Goal: Check status

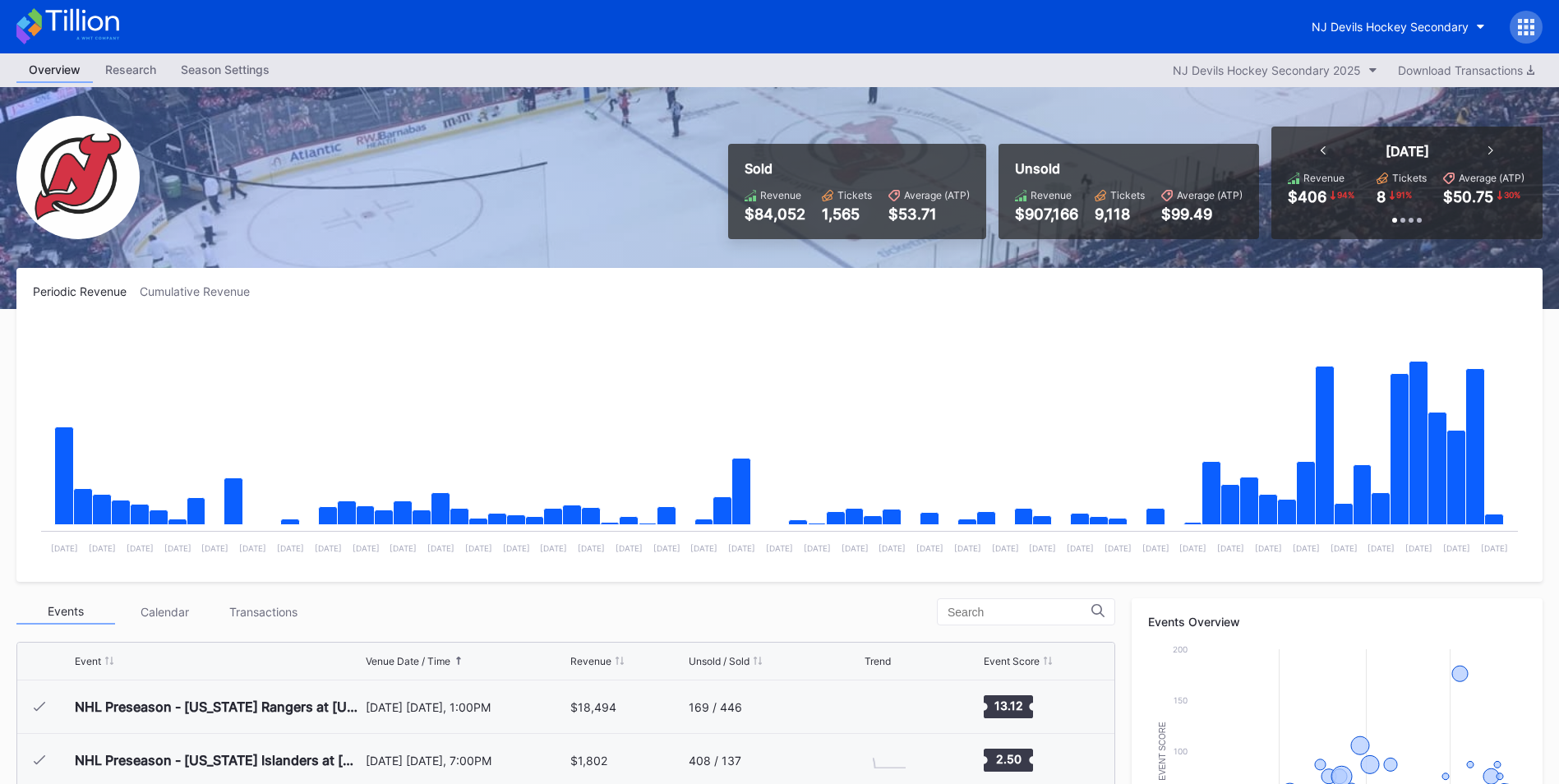
scroll to position [160, 0]
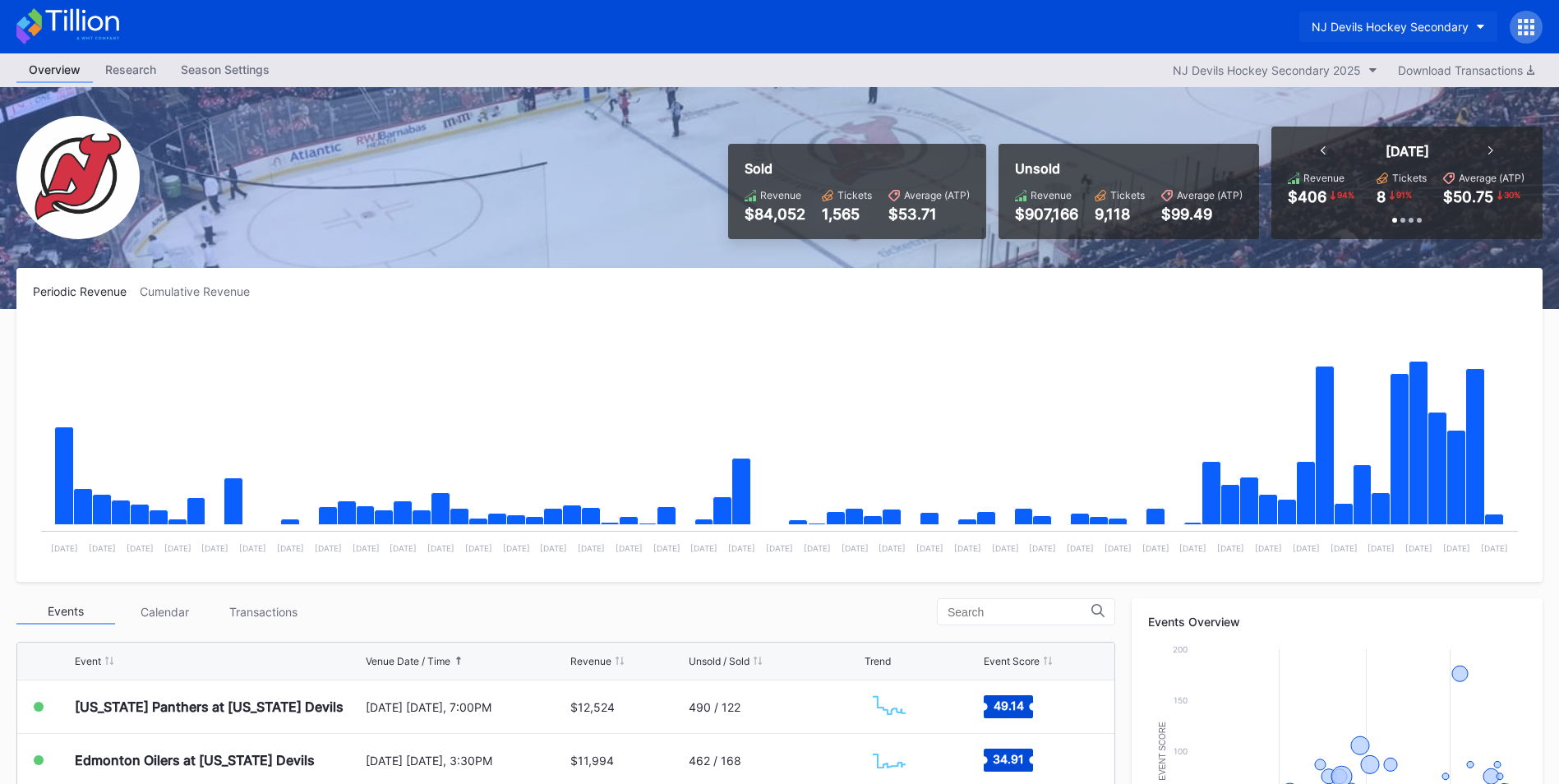
click at [1371, 21] on div "NJ Devils Hockey Secondary" at bounding box center [1391, 27] width 157 height 14
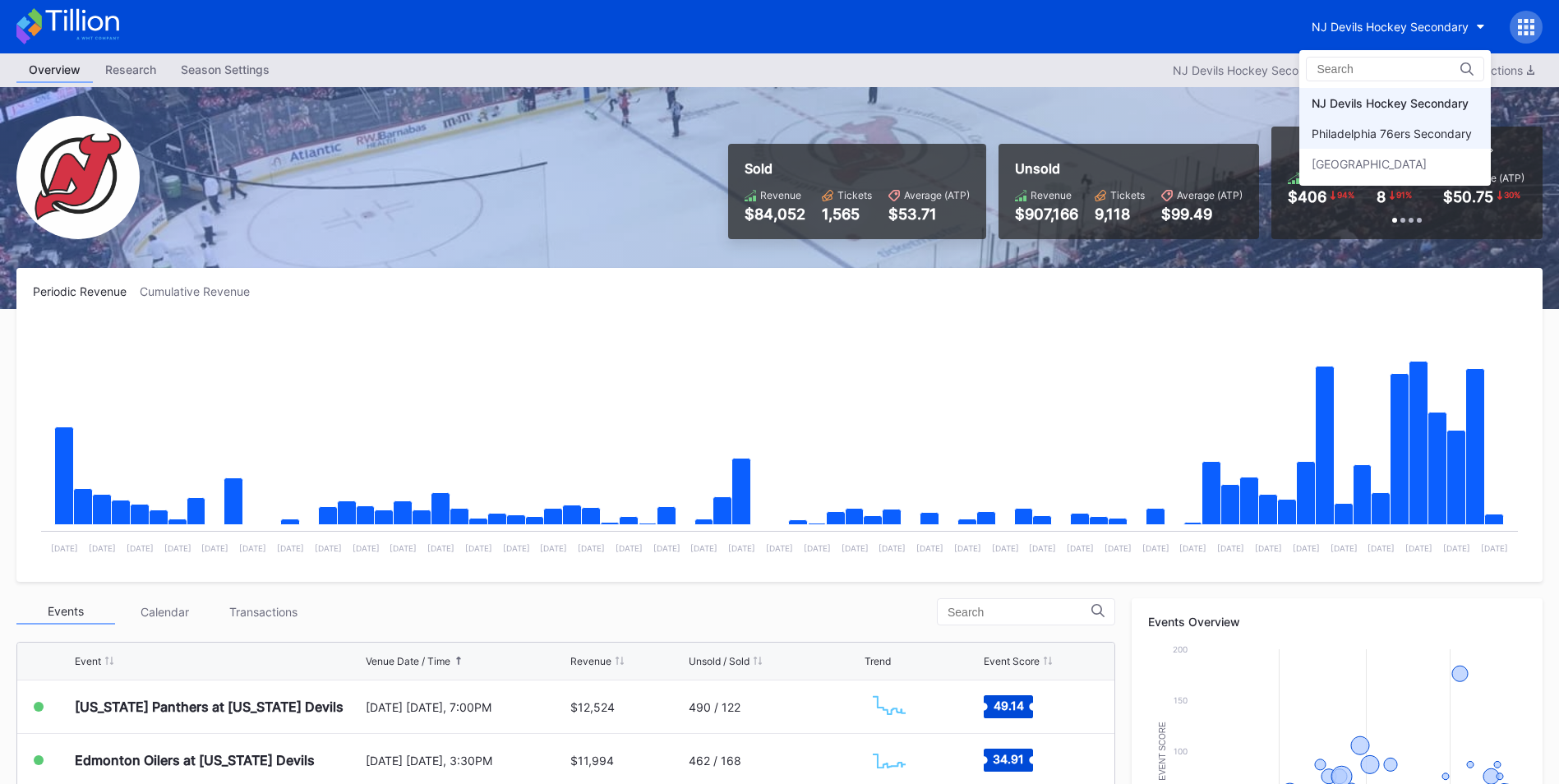
click at [1345, 119] on div "Philadelphia 76ers Secondary" at bounding box center [1396, 133] width 192 height 31
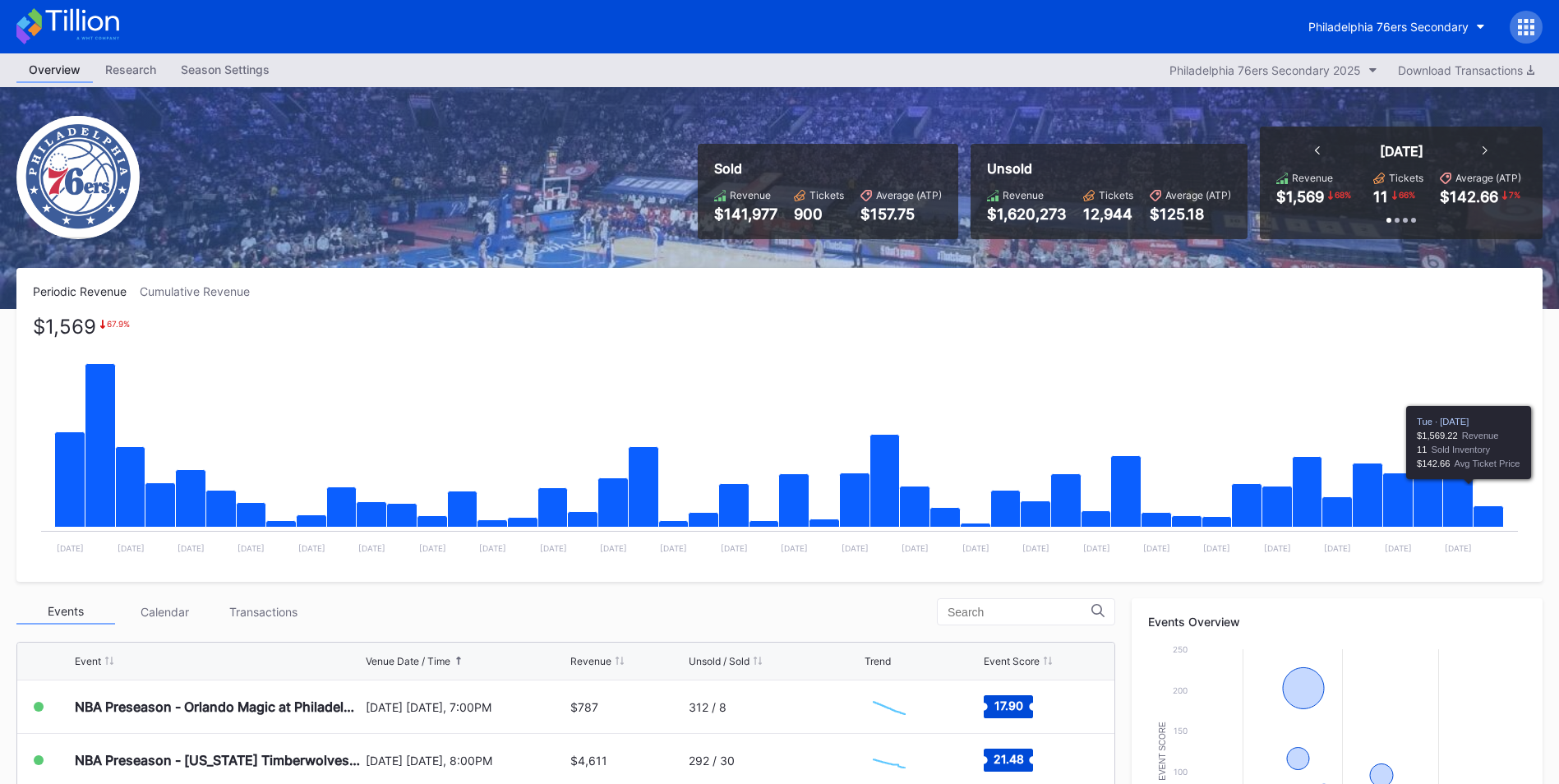
click at [1494, 510] on icon "Chart title" at bounding box center [1489, 516] width 31 height 21
click at [1377, 15] on button "Philadelphia 76ers Secondary" at bounding box center [1397, 27] width 201 height 31
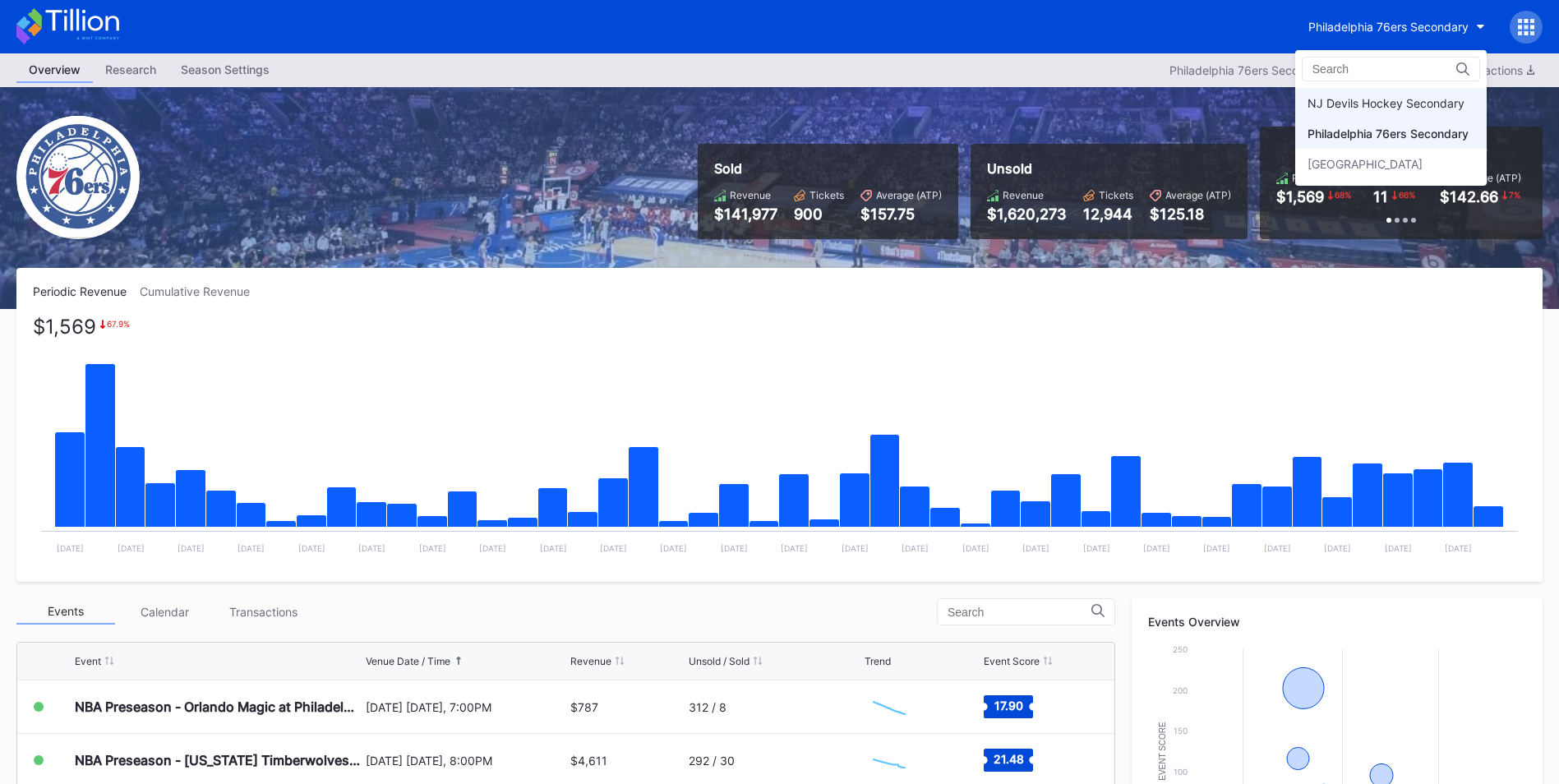
click at [1377, 113] on div "NJ Devils Hockey Secondary" at bounding box center [1391, 103] width 192 height 31
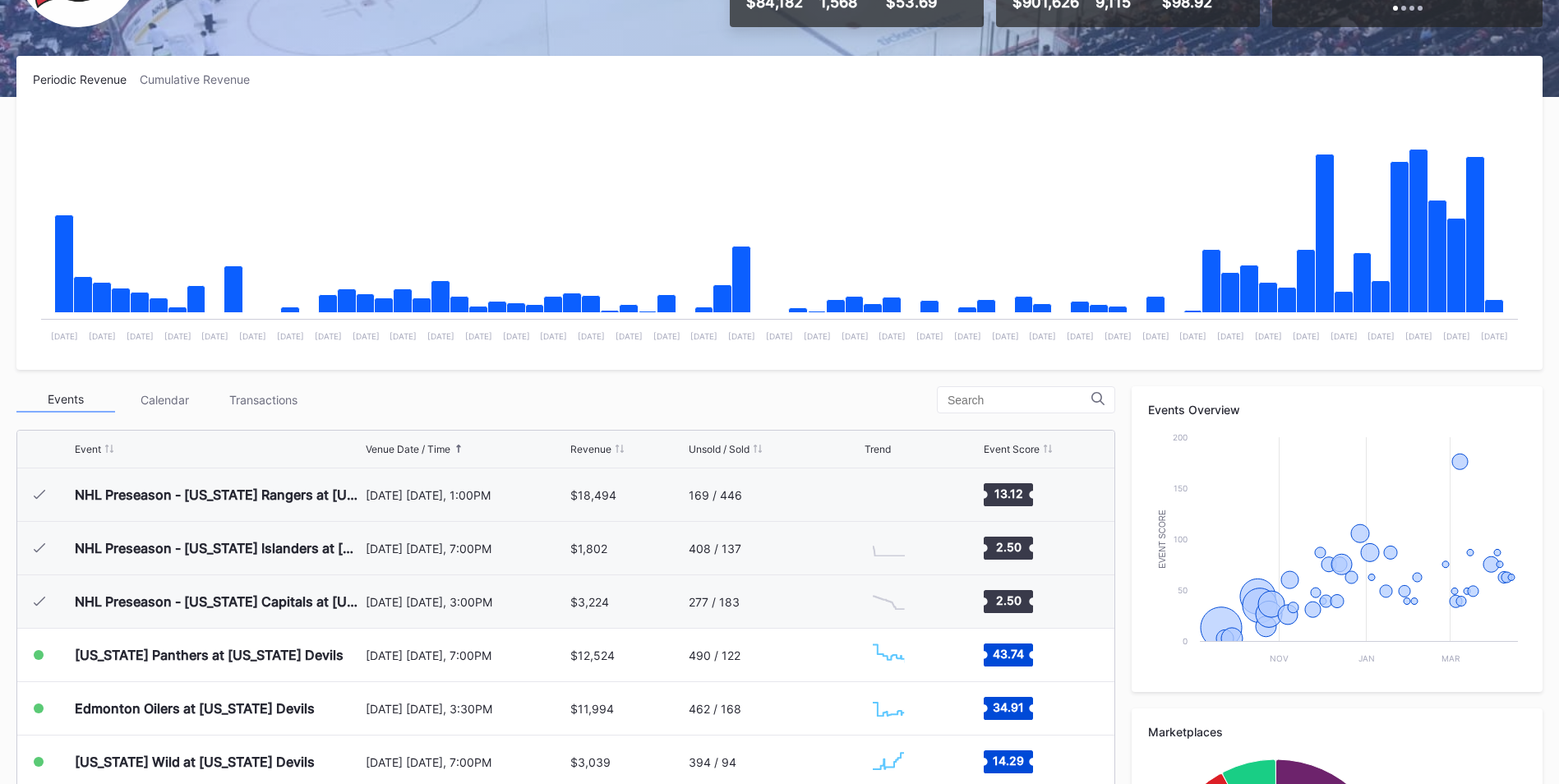
scroll to position [160, 0]
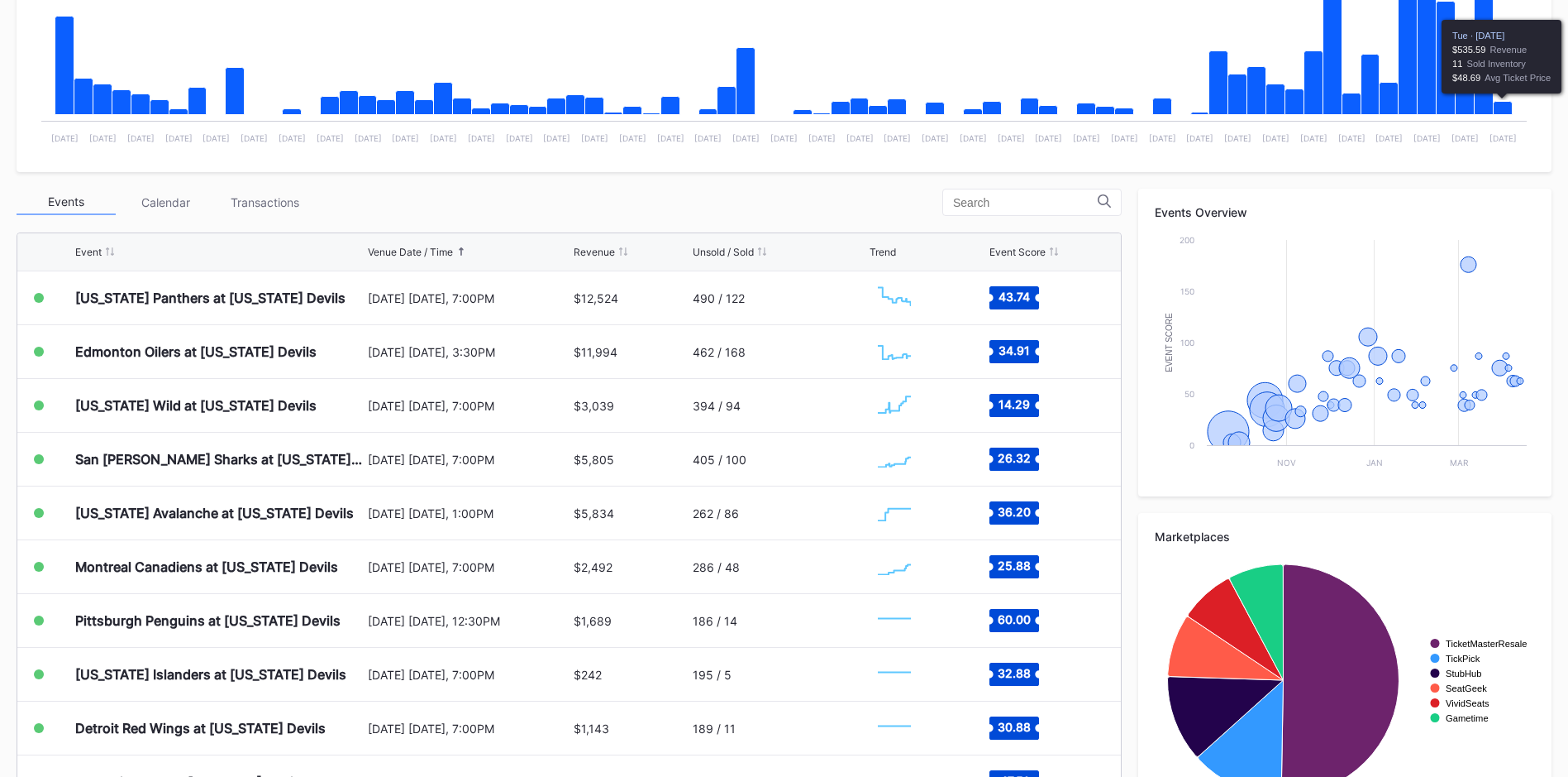
click at [1503, 103] on icon "Chart title" at bounding box center [1503, 108] width 19 height 13
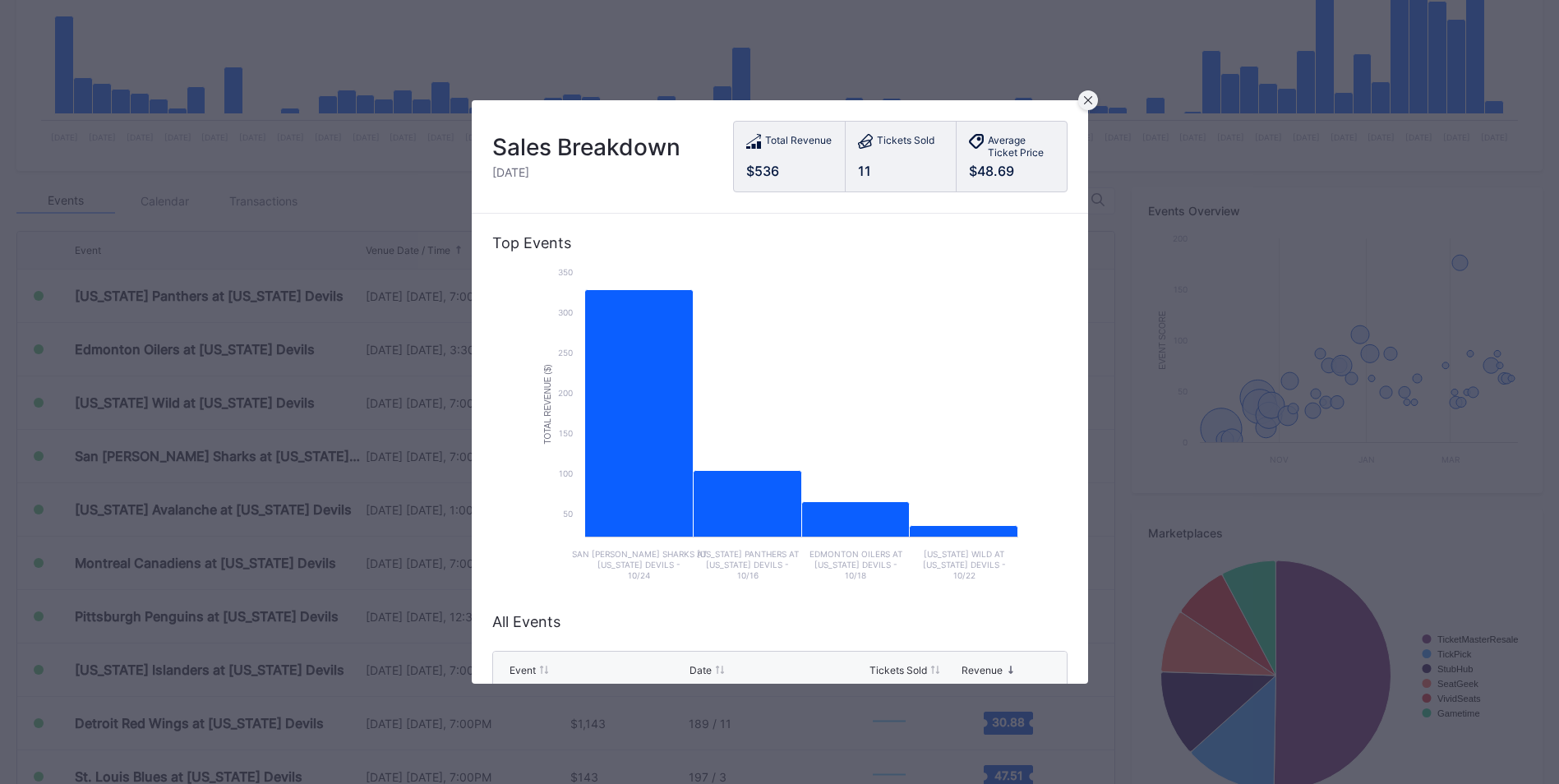
click at [1086, 96] on icon at bounding box center [1089, 100] width 9 height 9
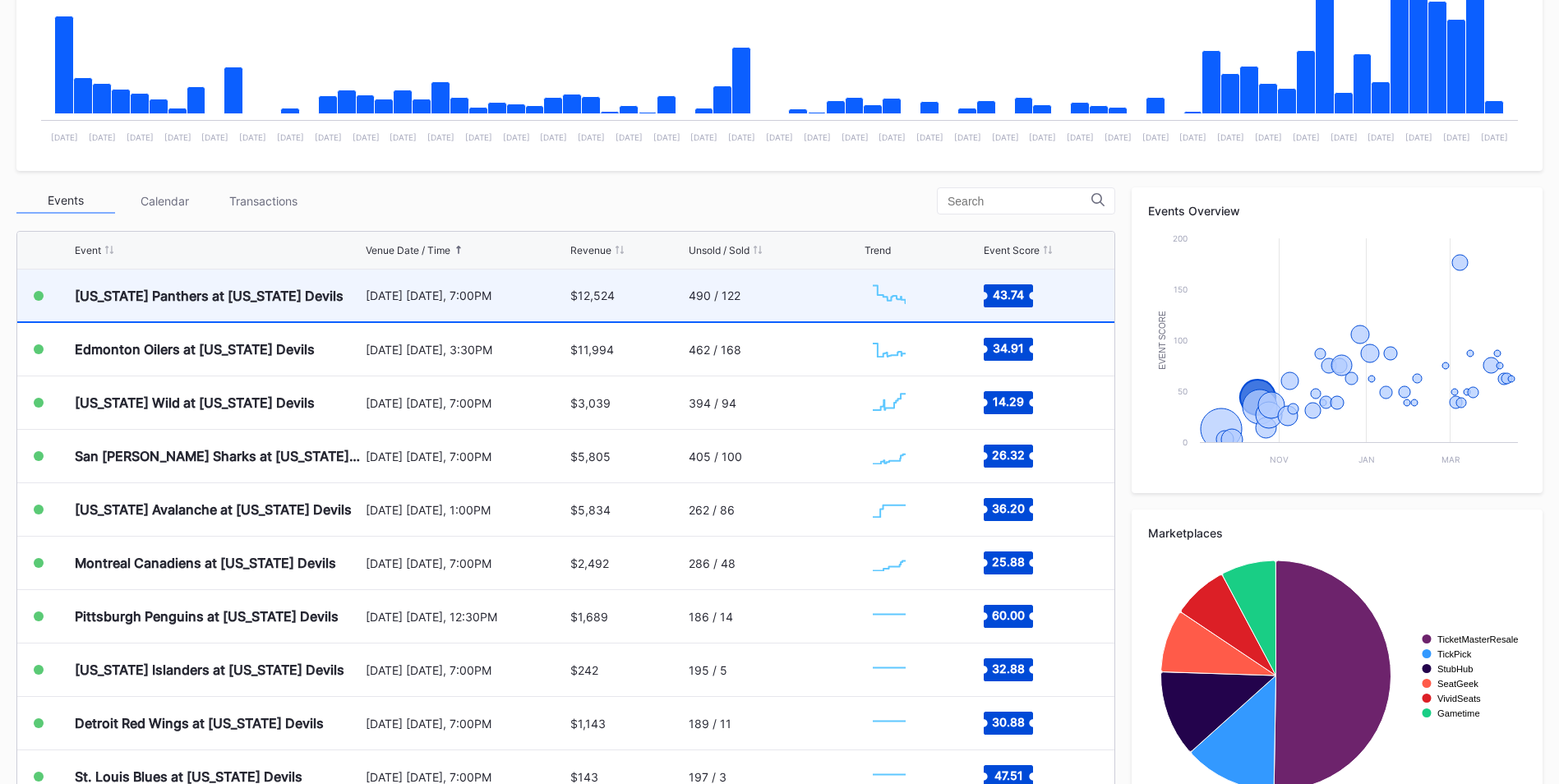
click at [750, 299] on div "490 / 122" at bounding box center [774, 295] width 172 height 52
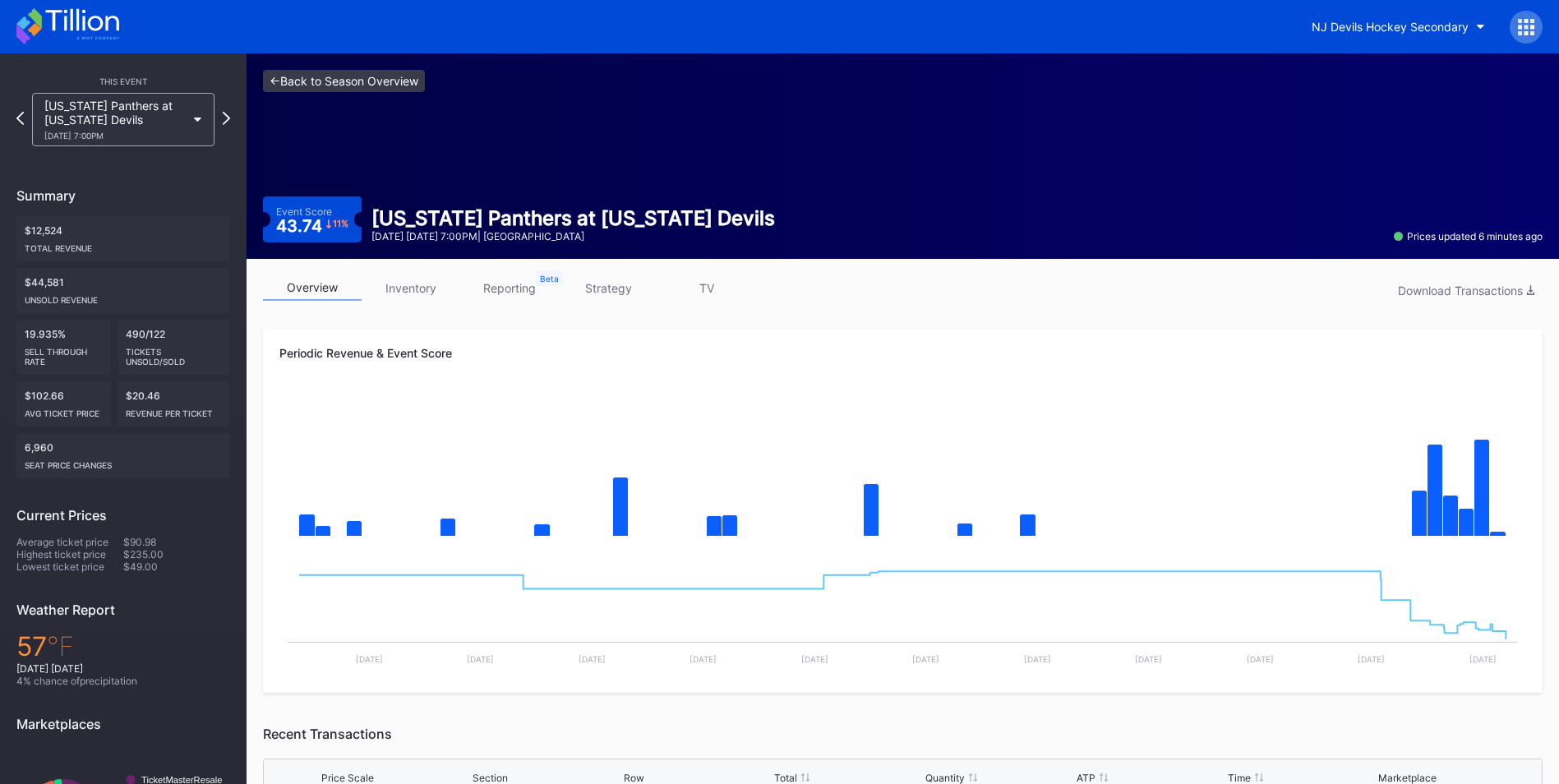
click at [374, 74] on link "<- Back to Season Overview" at bounding box center [344, 81] width 162 height 22
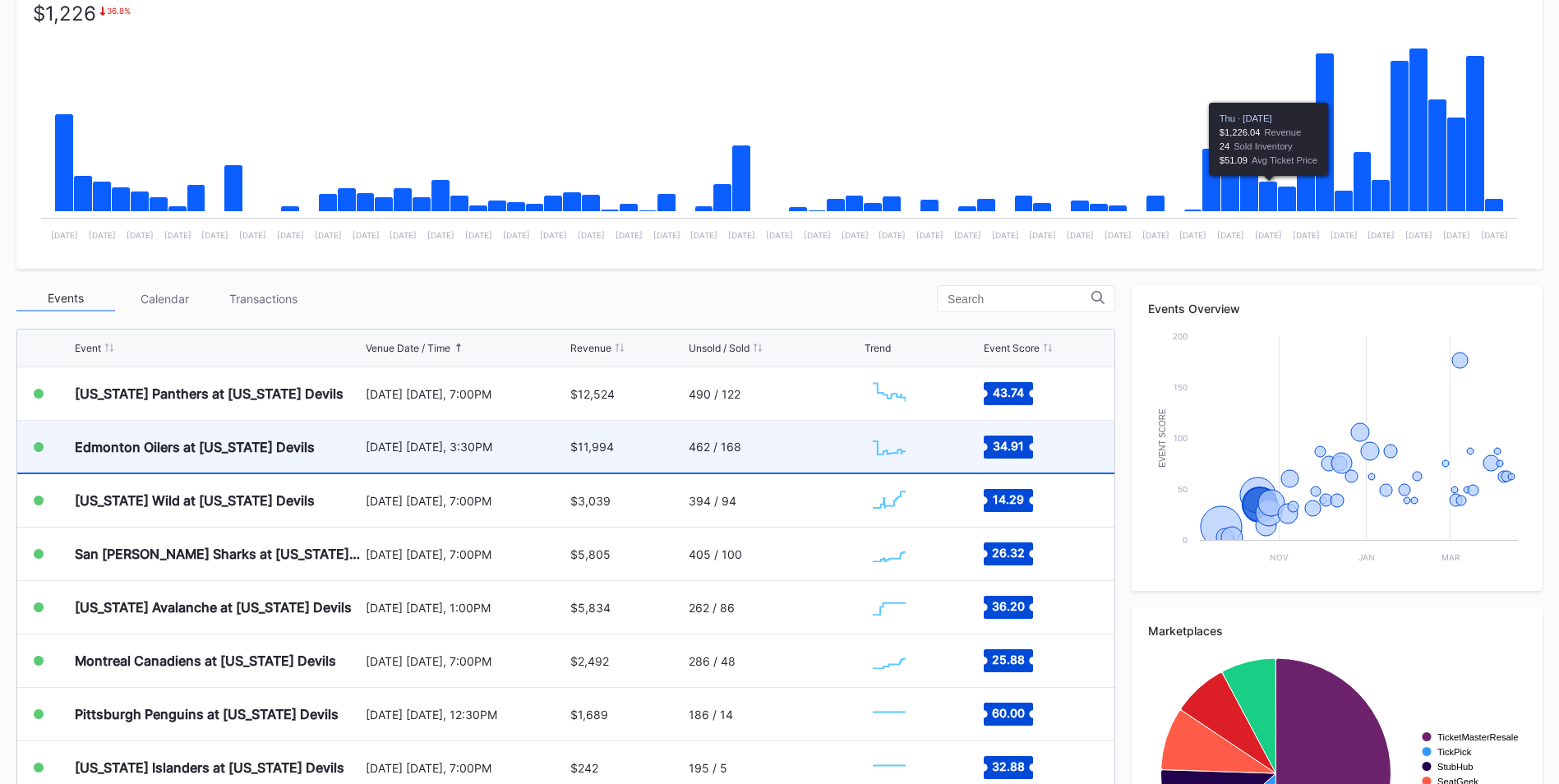
scroll to position [328, 0]
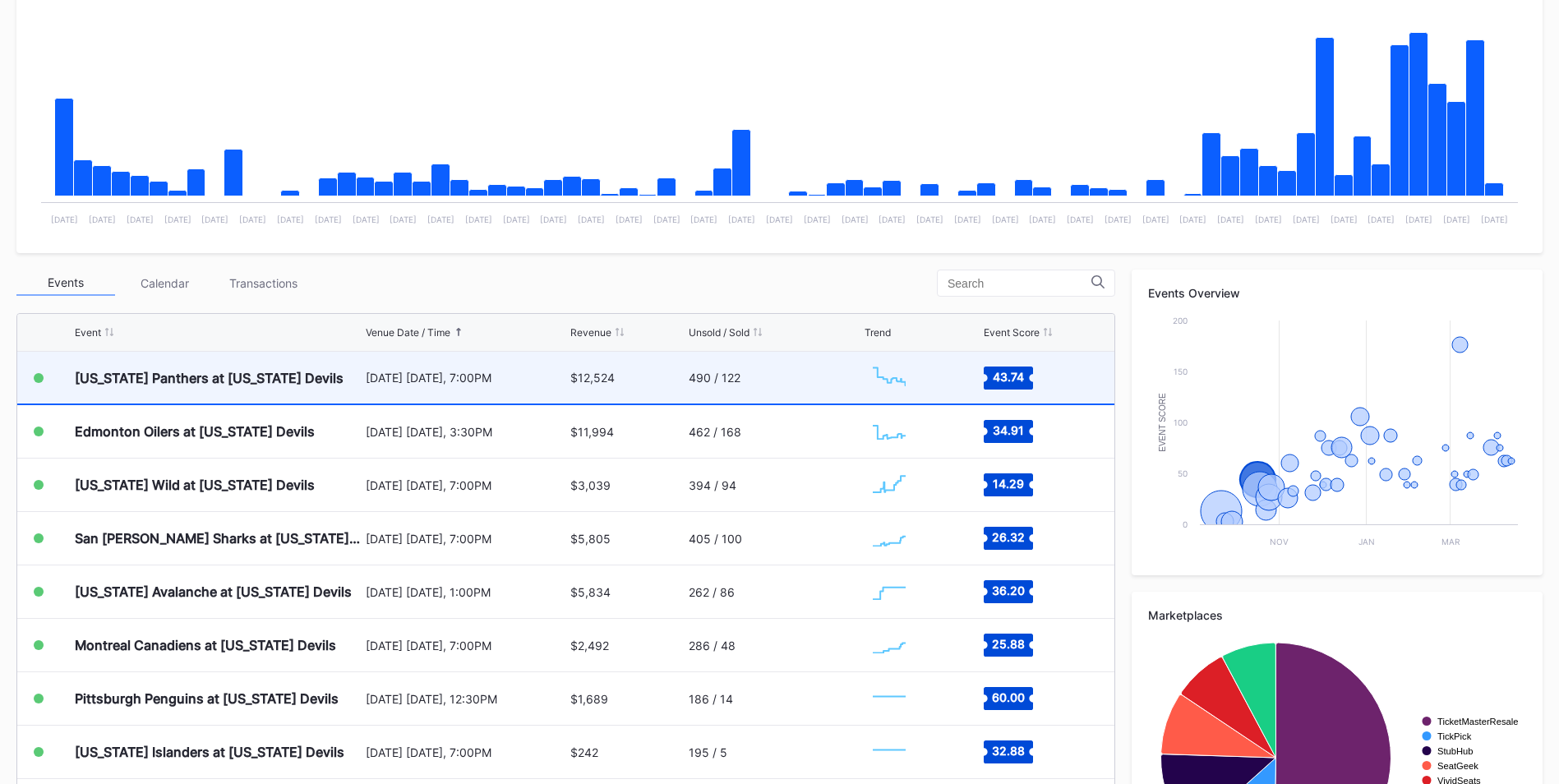
click at [755, 377] on div "490 / 122" at bounding box center [774, 377] width 172 height 52
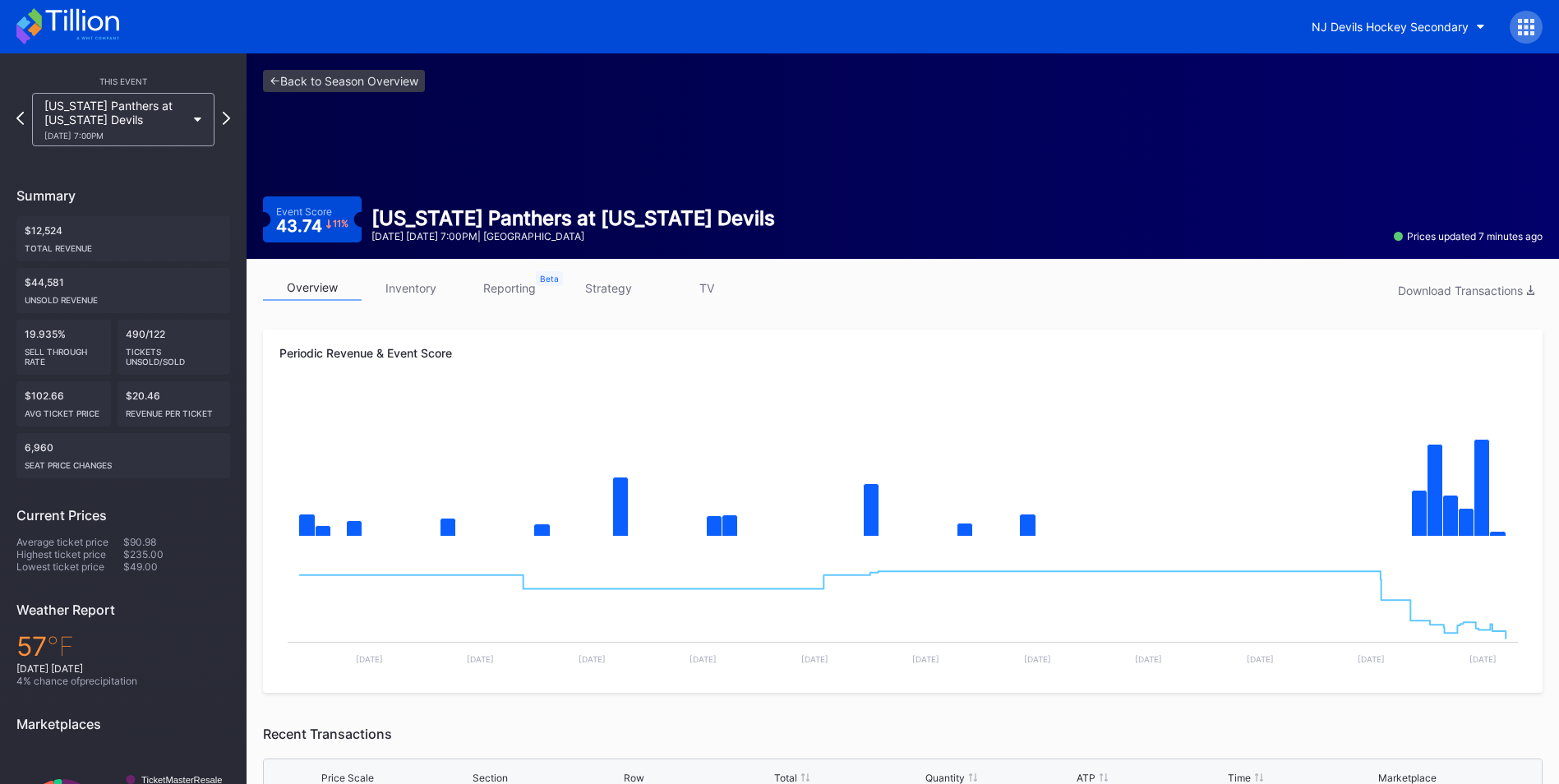
click at [408, 286] on link "inventory" at bounding box center [410, 288] width 98 height 26
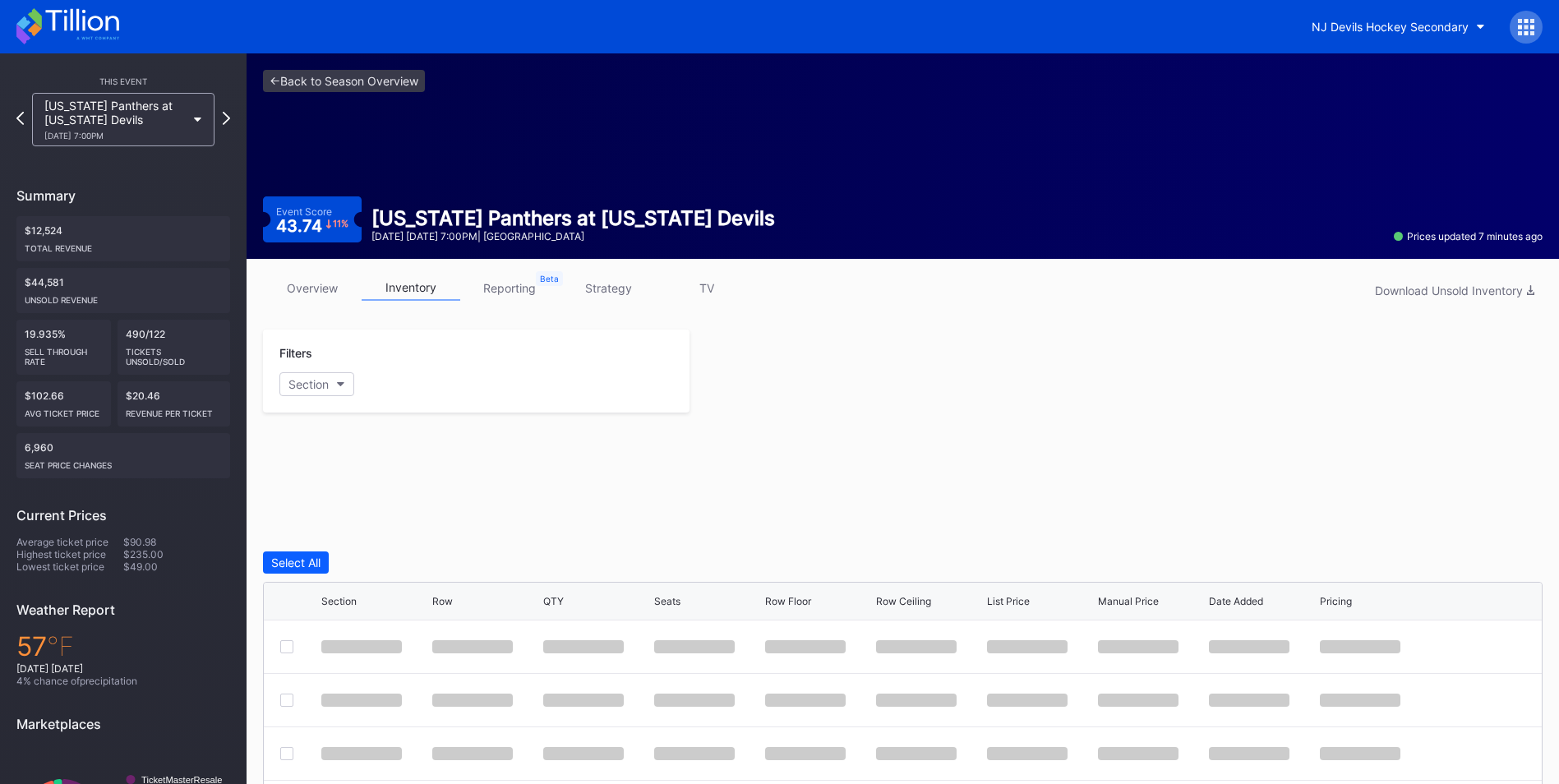
scroll to position [121, 0]
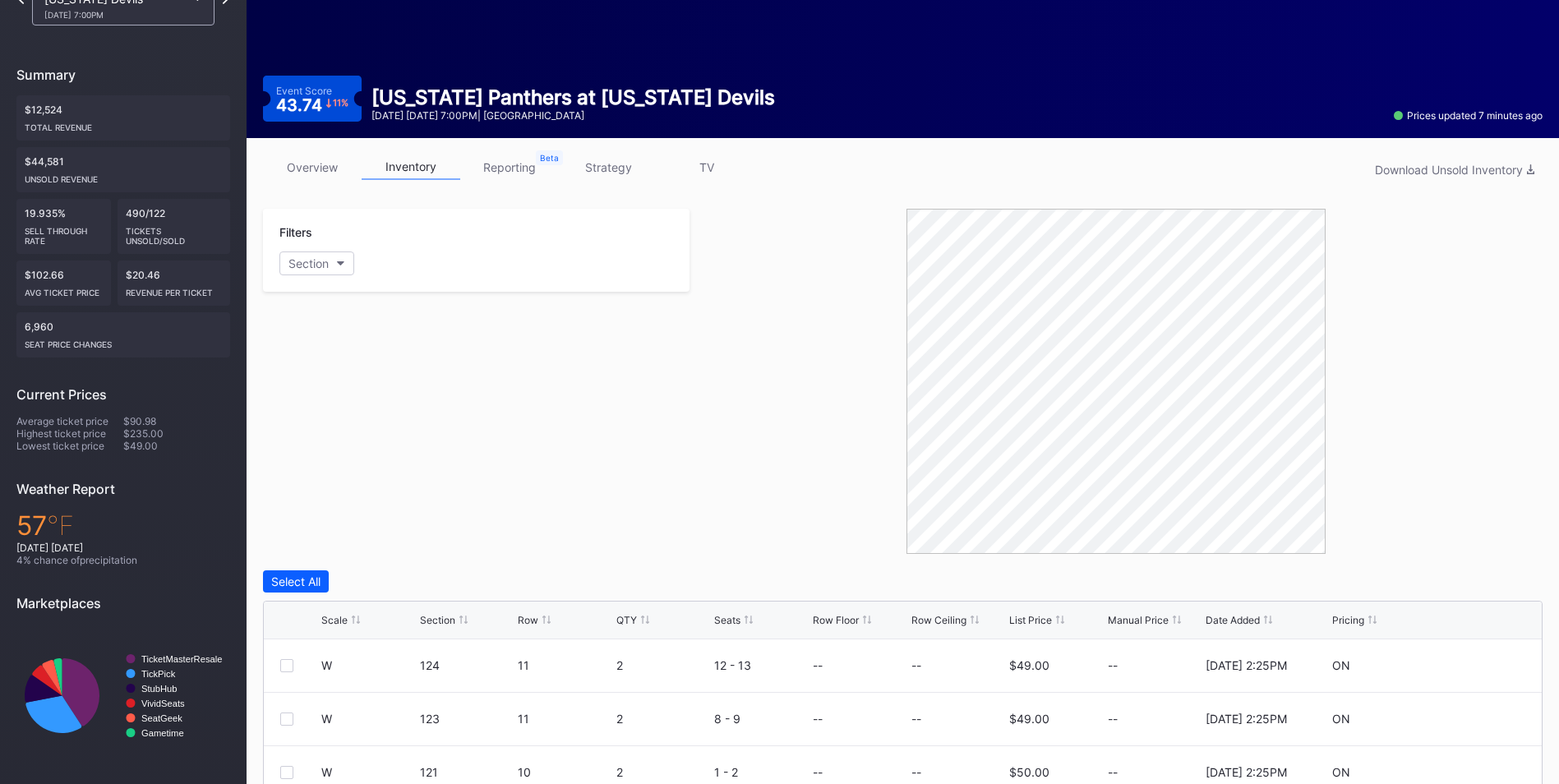
click at [1034, 624] on div "List Price" at bounding box center [1030, 620] width 43 height 12
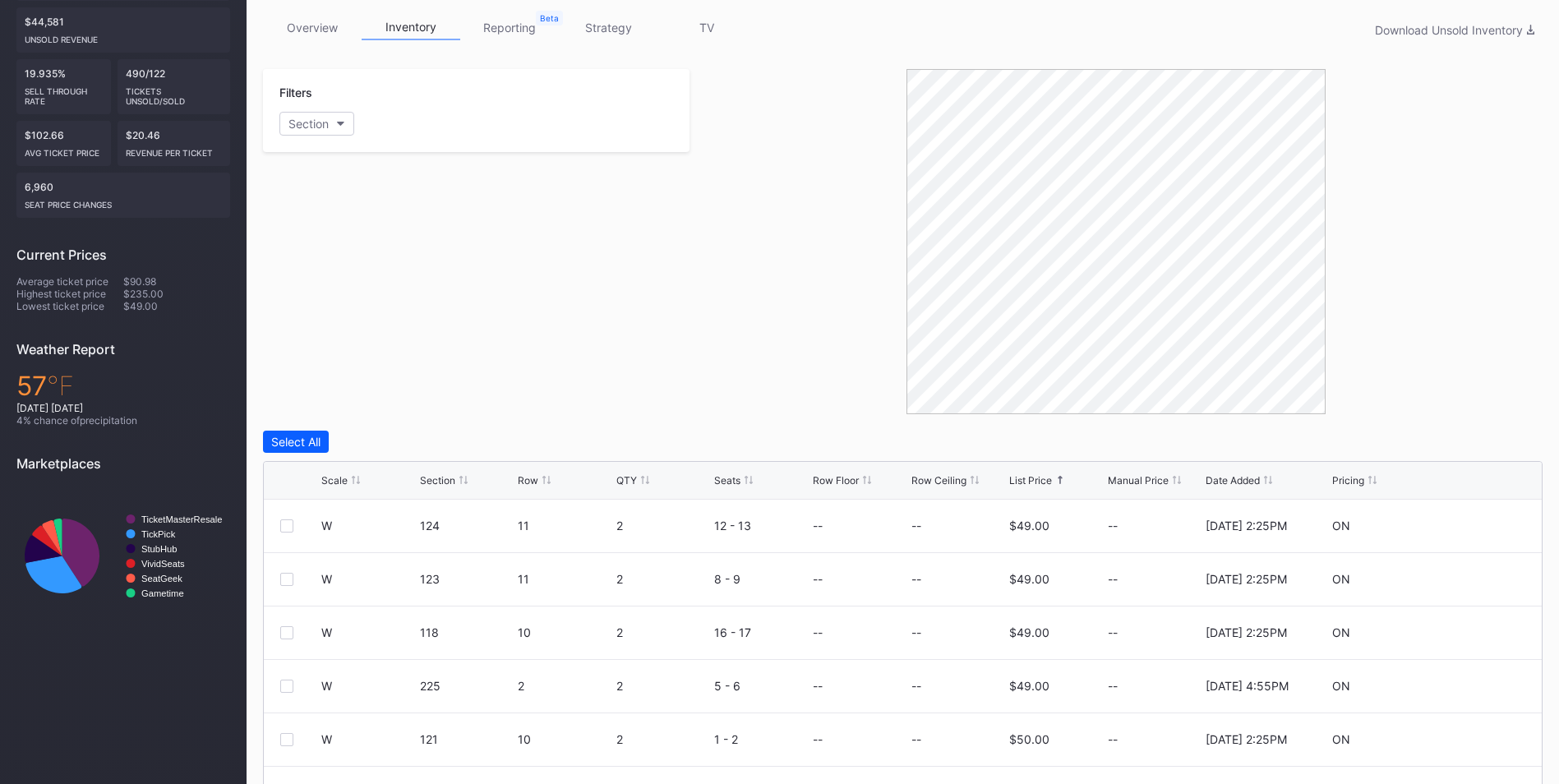
scroll to position [368, 0]
